Goal: Register for event/course

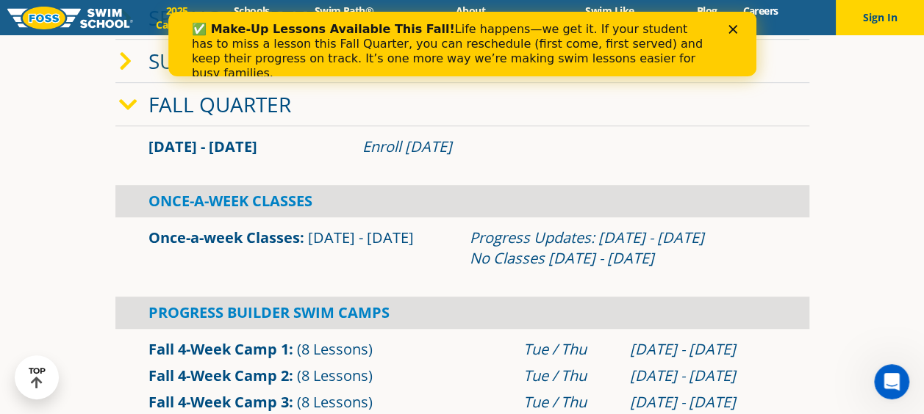
scroll to position [367, 0]
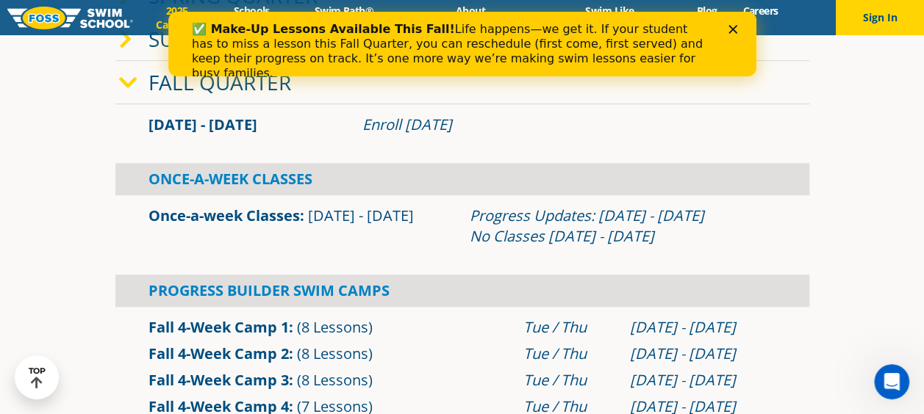
click at [594, 212] on div "Progress Updates: Nov 4 - Nov 10 No Classes Nov 26 - Nov 30" at bounding box center [622, 226] width 306 height 41
click at [248, 219] on link "Once-a-week Classes" at bounding box center [223, 216] width 151 height 20
